Goal: Find specific page/section: Locate a particular part of the current website

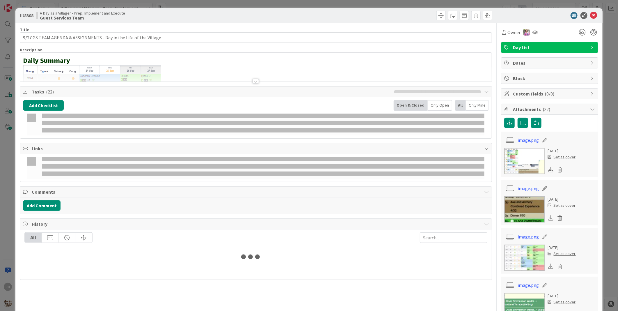
click at [593, 16] on div at bounding box center [546, 15] width 103 height 7
click at [590, 16] on icon at bounding box center [593, 15] width 7 height 7
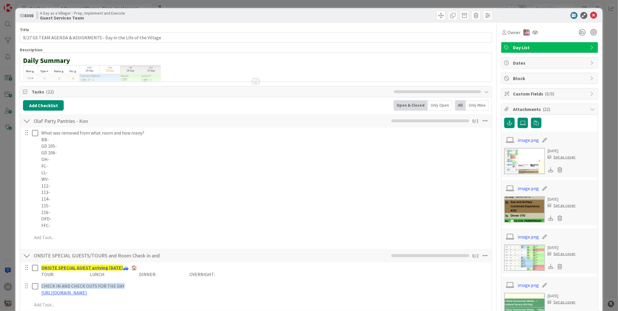
click at [590, 15] on icon at bounding box center [593, 15] width 7 height 7
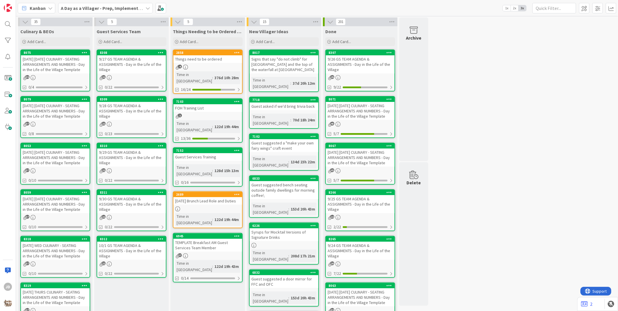
click at [53, 117] on div "[DATE] [DATE] CULINARY - SEATING ARRANGEMENTS AND NUMBERS - Day in the Life of …" at bounding box center [55, 111] width 69 height 18
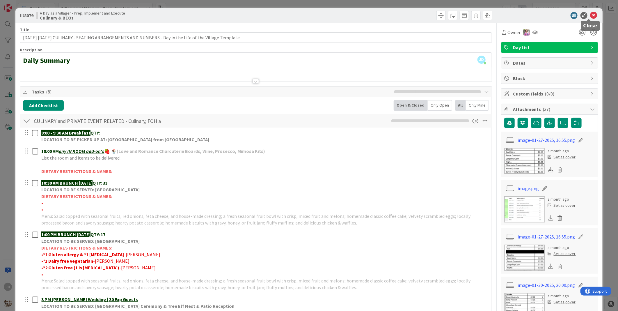
click at [591, 15] on icon at bounding box center [593, 15] width 7 height 7
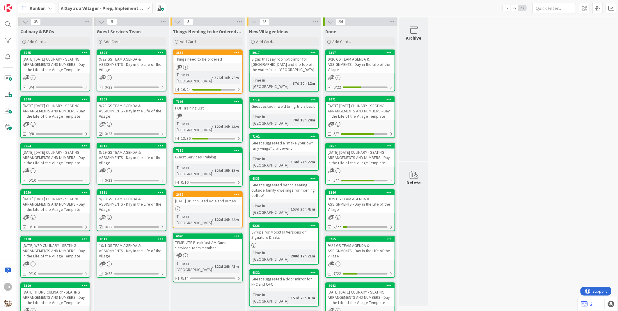
click at [69, 120] on div "[DATE] [DATE] CULINARY - SEATING ARRANGEMENTS AND NUMBERS - Day in the Life of …" at bounding box center [55, 111] width 69 height 18
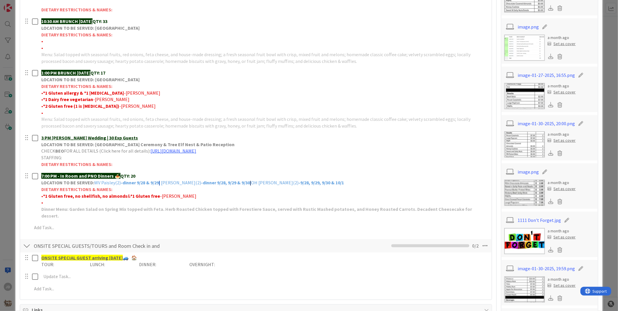
scroll to position [291, 0]
